Goal: Task Accomplishment & Management: Manage account settings

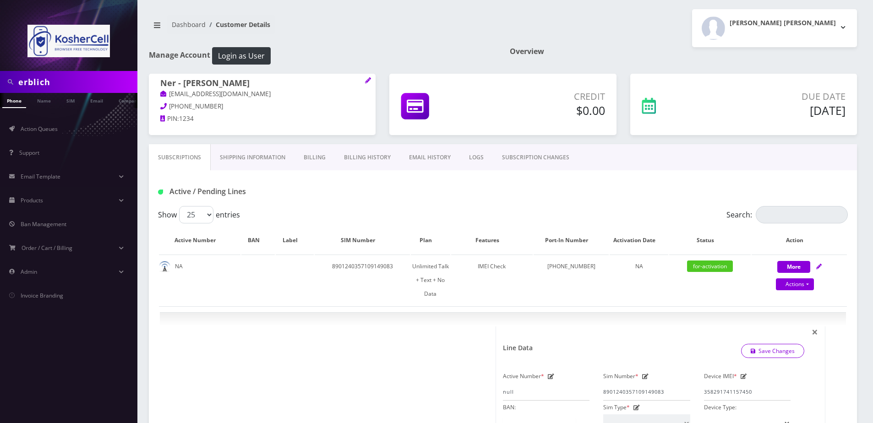
select select "363"
click at [82, 82] on input "erblich" at bounding box center [76, 81] width 117 height 17
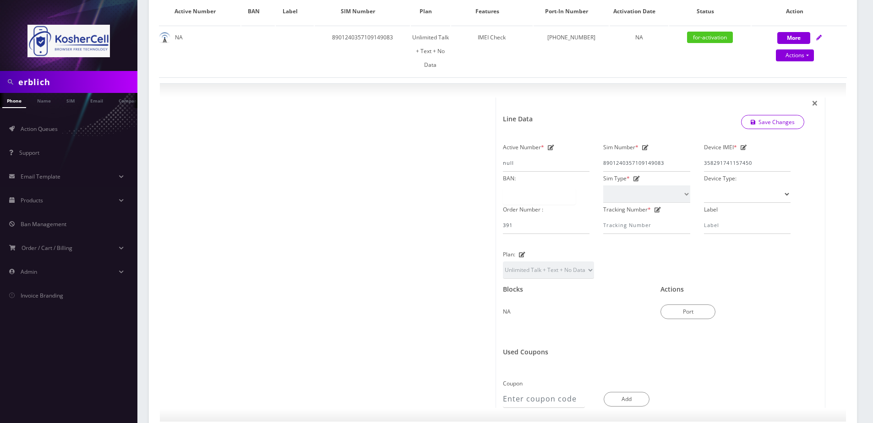
click at [82, 82] on input "erblich" at bounding box center [76, 81] width 117 height 17
type input "ribakow"
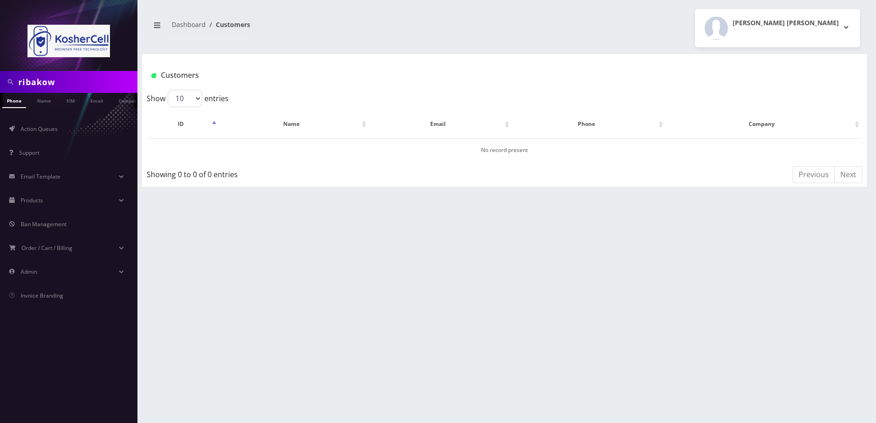
click at [156, 253] on div "ribakow Phone Name SIM Email Company Customer Dashboard Customers Larry Larry" at bounding box center [504, 211] width 743 height 423
click at [47, 99] on link "Name" at bounding box center [44, 100] width 23 height 15
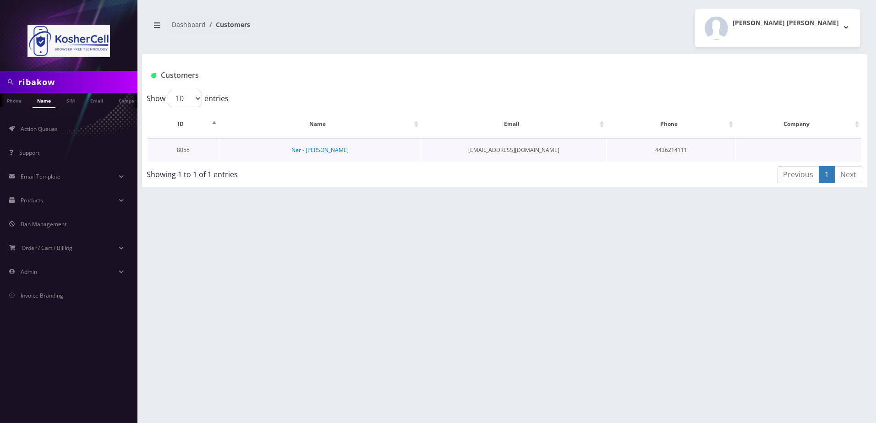
click at [308, 156] on td "Ner - Moshe Ribakow" at bounding box center [319, 149] width 201 height 23
click at [310, 153] on link "Ner - Moshe Ribakow" at bounding box center [319, 150] width 57 height 8
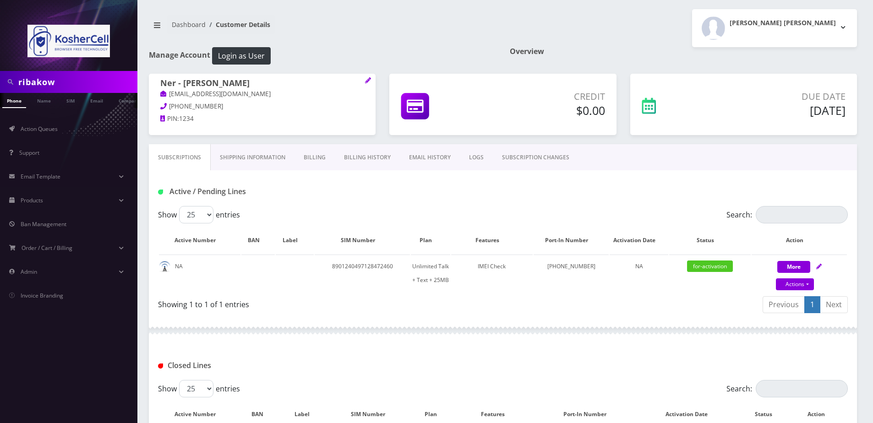
click at [66, 83] on input "ribakow" at bounding box center [76, 81] width 117 height 17
paste input "[PERSON_NAME]"
type input "[PERSON_NAME]"
click at [50, 103] on link "Name" at bounding box center [44, 100] width 23 height 15
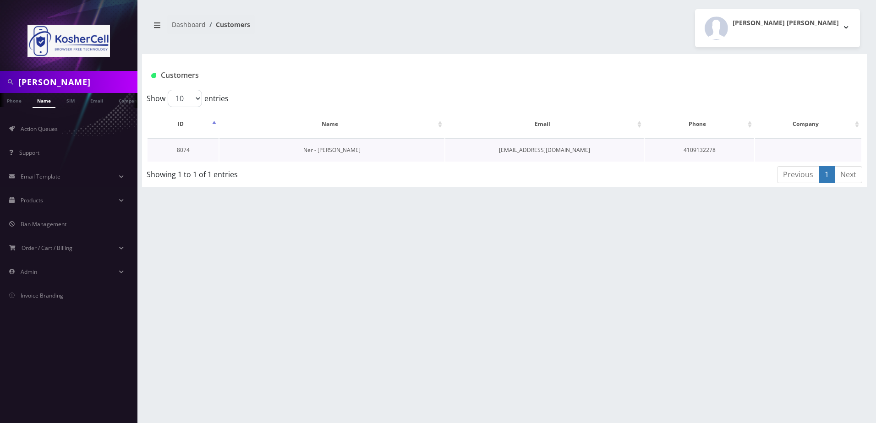
click at [317, 153] on link "Ner - [PERSON_NAME]" at bounding box center [331, 150] width 57 height 8
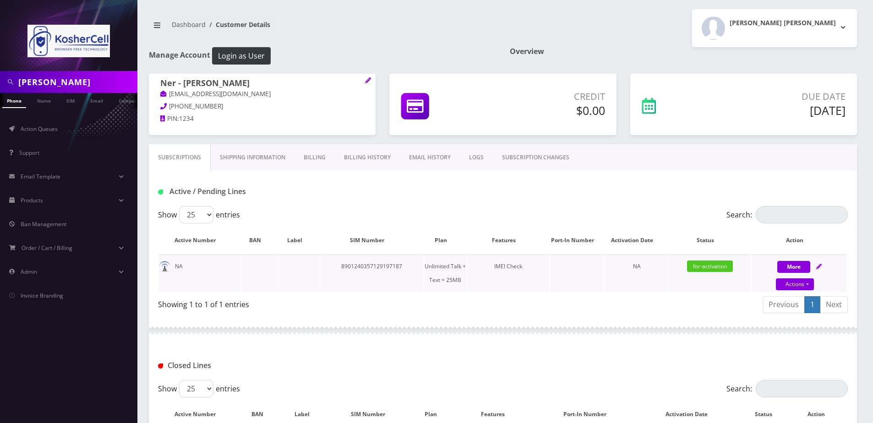
click at [821, 266] on icon at bounding box center [818, 266] width 5 height 5
select select "364"
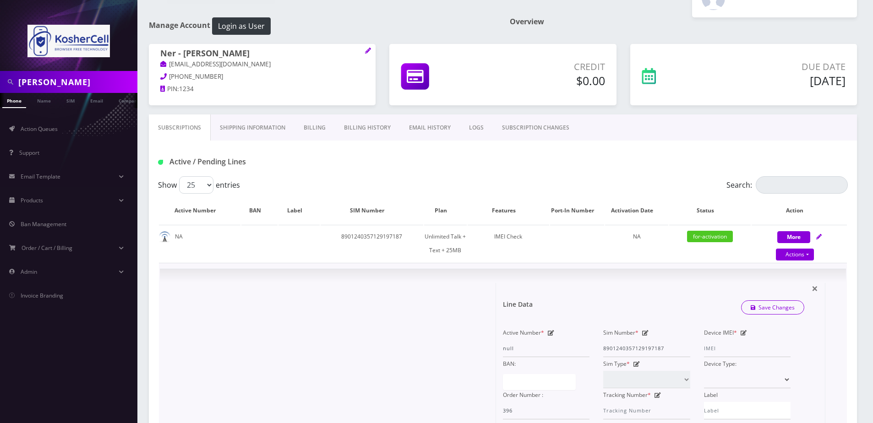
scroll to position [46, 0]
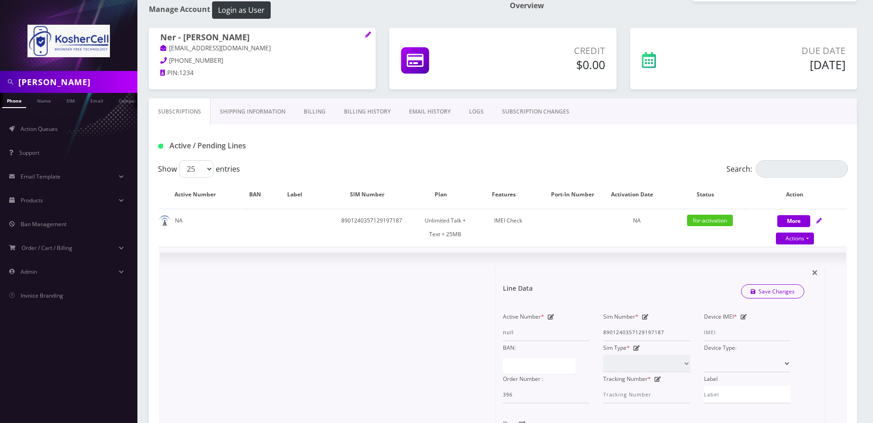
click at [746, 320] on div "Device IMEI *" at bounding box center [747, 325] width 100 height 31
click at [743, 319] on icon at bounding box center [744, 316] width 6 height 5
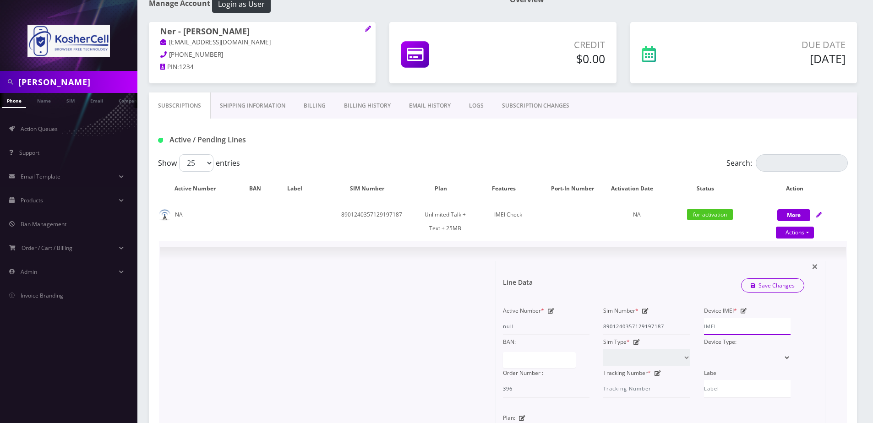
scroll to position [137, 0]
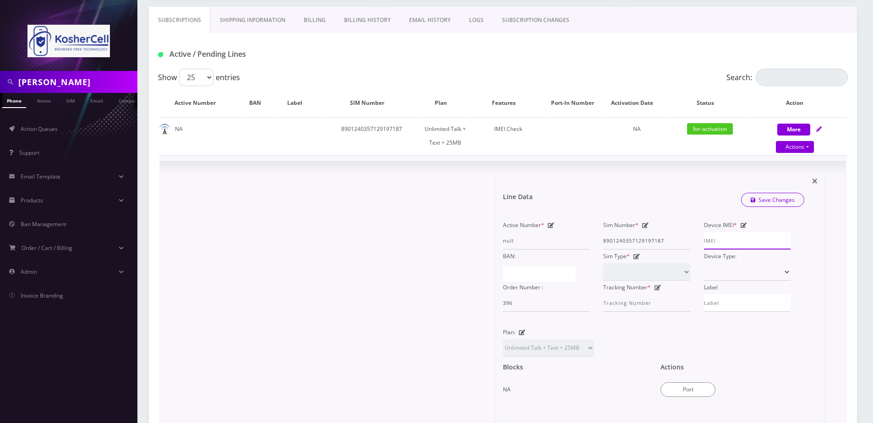
click at [717, 244] on input "Device IMEI *" at bounding box center [747, 240] width 87 height 17
click at [738, 240] on input "Device IMEI *" at bounding box center [747, 240] width 87 height 17
click at [715, 244] on input "Device IMEI *" at bounding box center [747, 240] width 87 height 17
type input "990016033651579"
click at [775, 200] on link "Save Changes" at bounding box center [773, 200] width 64 height 14
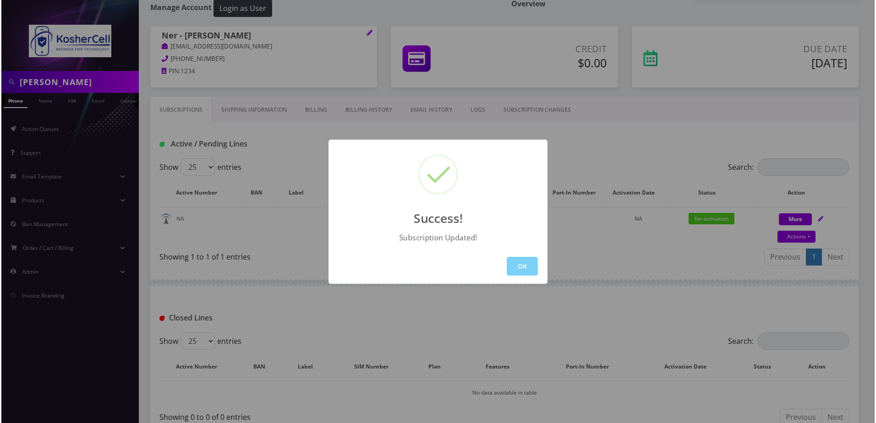
scroll to position [108, 0]
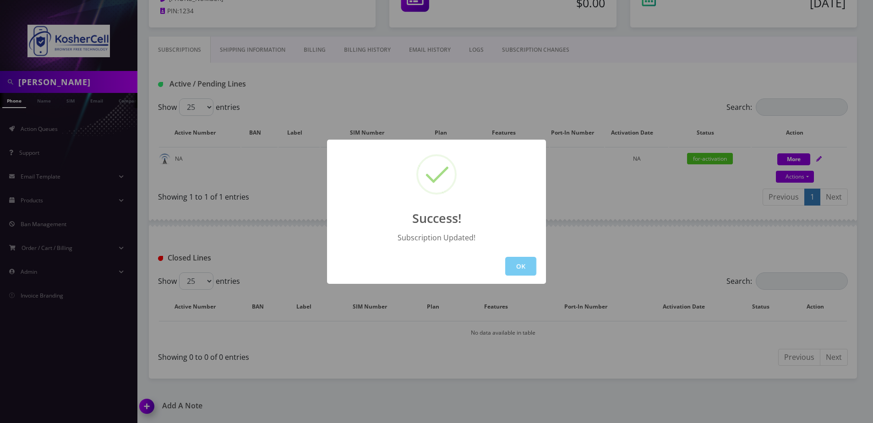
click at [517, 265] on button "OK" at bounding box center [520, 266] width 31 height 19
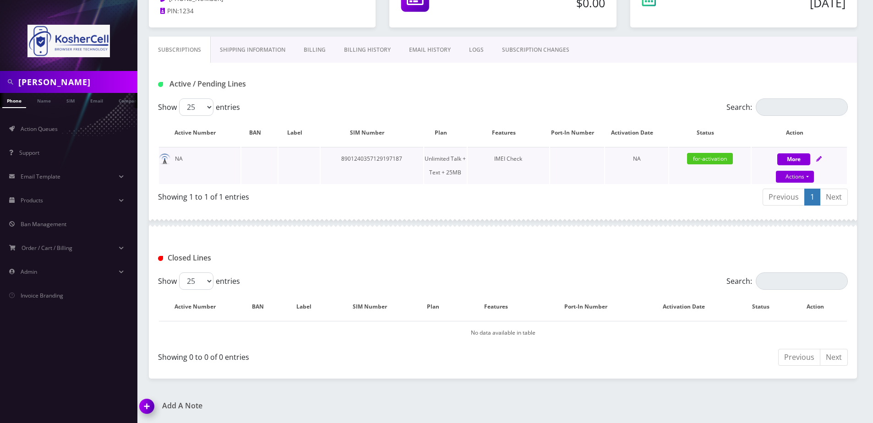
click at [821, 160] on icon at bounding box center [818, 158] width 5 height 5
select select "364"
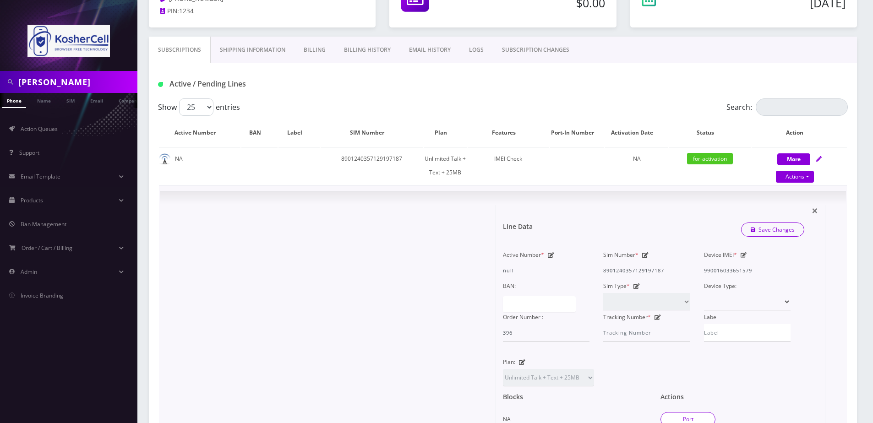
click at [682, 420] on button "Port" at bounding box center [688, 419] width 55 height 15
type input "8901240357129197187"
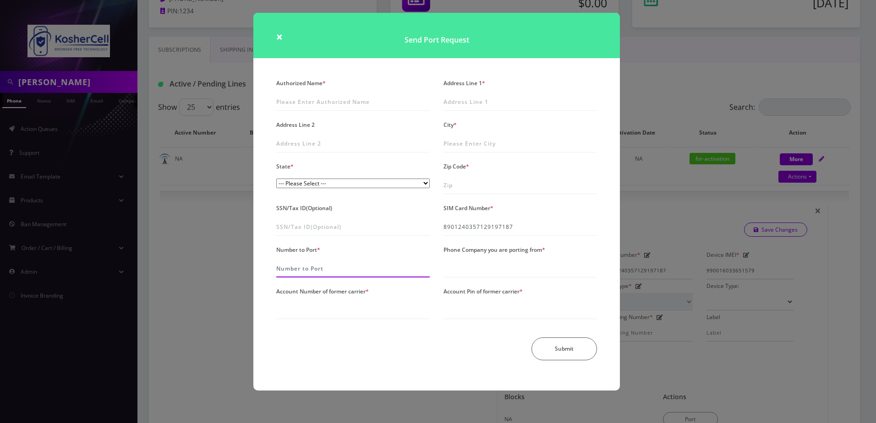
click at [331, 271] on input "Number to Port *" at bounding box center [352, 268] width 153 height 17
type input "6679102668"
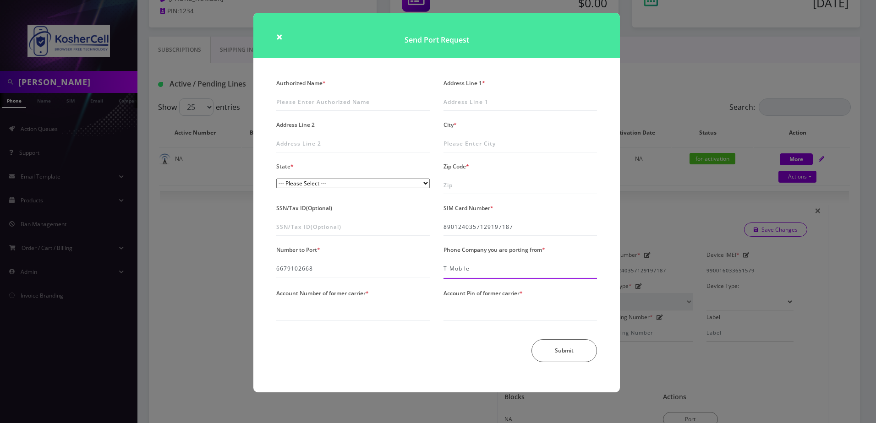
type input "T-Mobile"
type input "26972043"
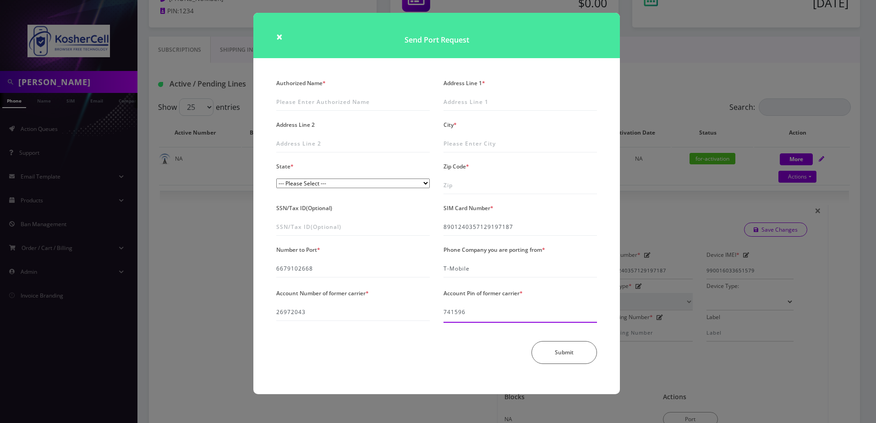
type input "741596"
click at [311, 93] on div "Authorized Name *" at bounding box center [352, 93] width 167 height 34
click at [311, 102] on input "Authorized Name *" at bounding box center [352, 101] width 153 height 17
click at [302, 98] on input "Authorized Name *" at bounding box center [352, 101] width 153 height 17
type input "R"
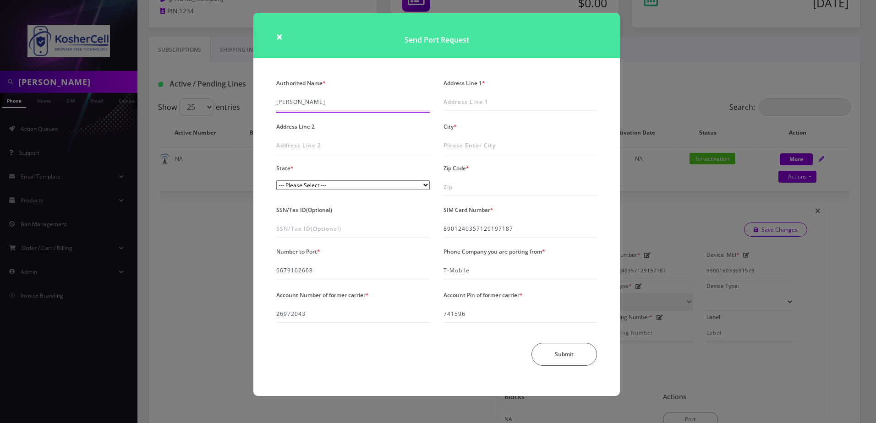
drag, startPoint x: 190, startPoint y: 0, endPoint x: 415, endPoint y: 110, distance: 250.6
click at [415, 110] on div "Authorized Name * [PERSON_NAME]" at bounding box center [352, 94] width 167 height 36
click at [279, 102] on input "[PERSON_NAME]" at bounding box center [352, 101] width 153 height 17
click at [275, 102] on div "Authorized Name * [PERSON_NAME]" at bounding box center [352, 94] width 167 height 36
click at [277, 102] on input "[PERSON_NAME]" at bounding box center [352, 101] width 153 height 17
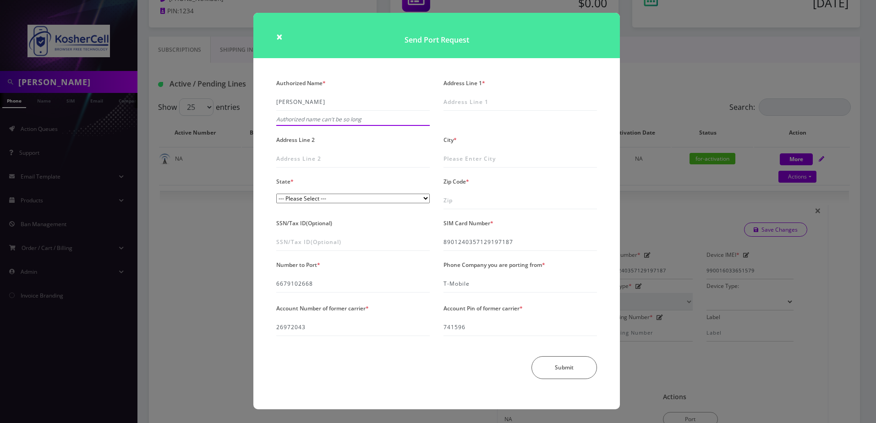
type input "[PERSON_NAME]"
type input "[STREET_ADDRESS]"
type input "[GEOGRAPHIC_DATA]"
select select "MD"
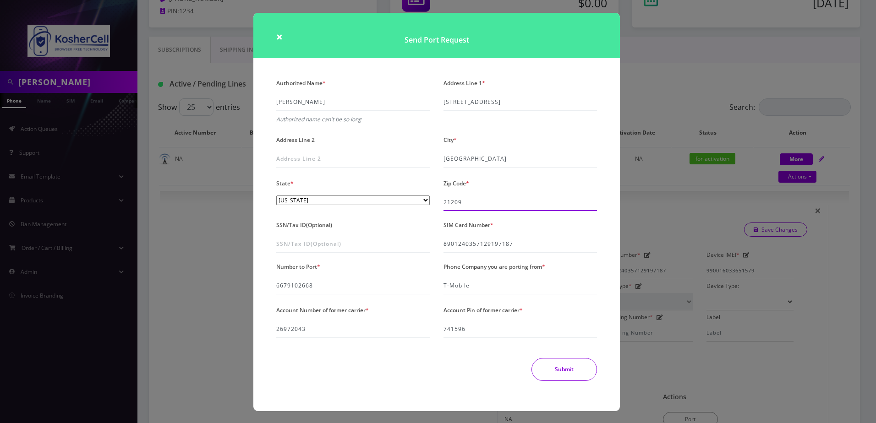
type input "21209"
click at [552, 365] on button "Submit" at bounding box center [564, 369] width 66 height 23
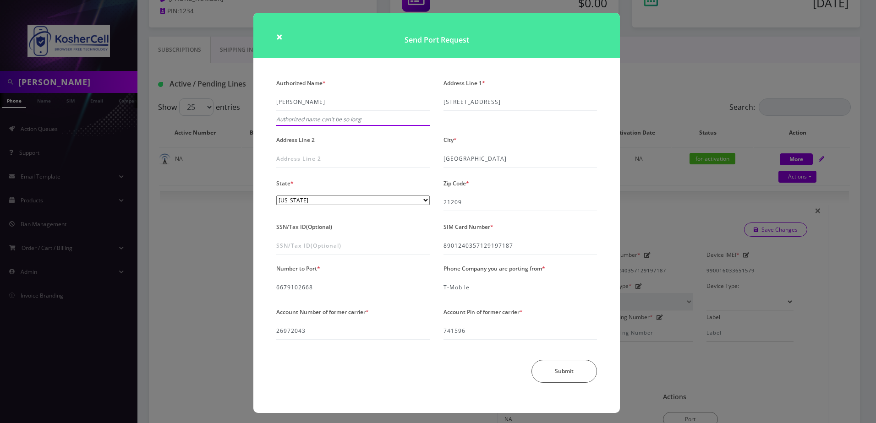
drag, startPoint x: 285, startPoint y: 102, endPoint x: 265, endPoint y: 104, distance: 20.7
click at [265, 104] on div "Authorized Name * [PERSON_NAME] Authorized name can't be so long Address Line 1…" at bounding box center [436, 244] width 366 height 337
drag, startPoint x: 315, startPoint y: 100, endPoint x: 286, endPoint y: 103, distance: 28.9
click at [286, 103] on input "[PERSON_NAME]" at bounding box center [352, 101] width 153 height 17
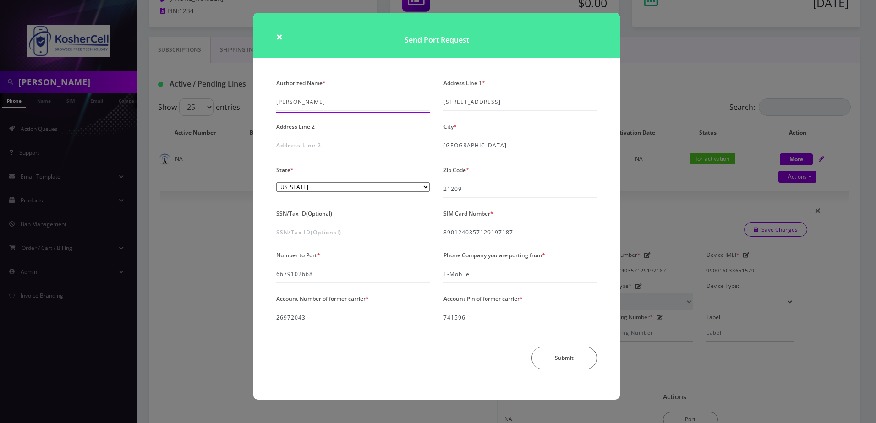
type input "[PERSON_NAME]"
click at [565, 359] on button "Submit" at bounding box center [564, 358] width 66 height 23
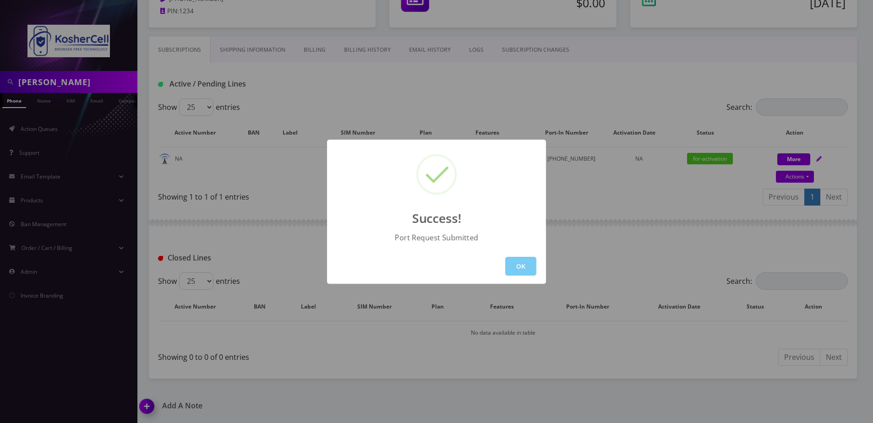
click at [524, 269] on button "OK" at bounding box center [520, 266] width 31 height 19
